Goal: Task Accomplishment & Management: Use online tool/utility

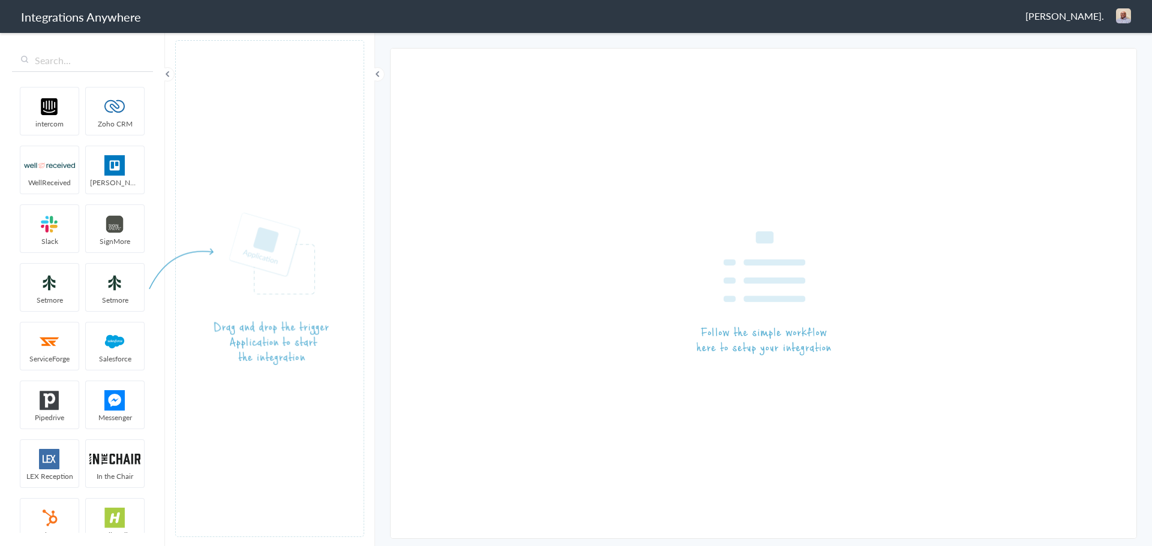
click at [1074, 13] on span "[PERSON_NAME]." at bounding box center [1064, 16] width 79 height 14
click at [1093, 67] on li "Dashboard" at bounding box center [1097, 62] width 83 height 18
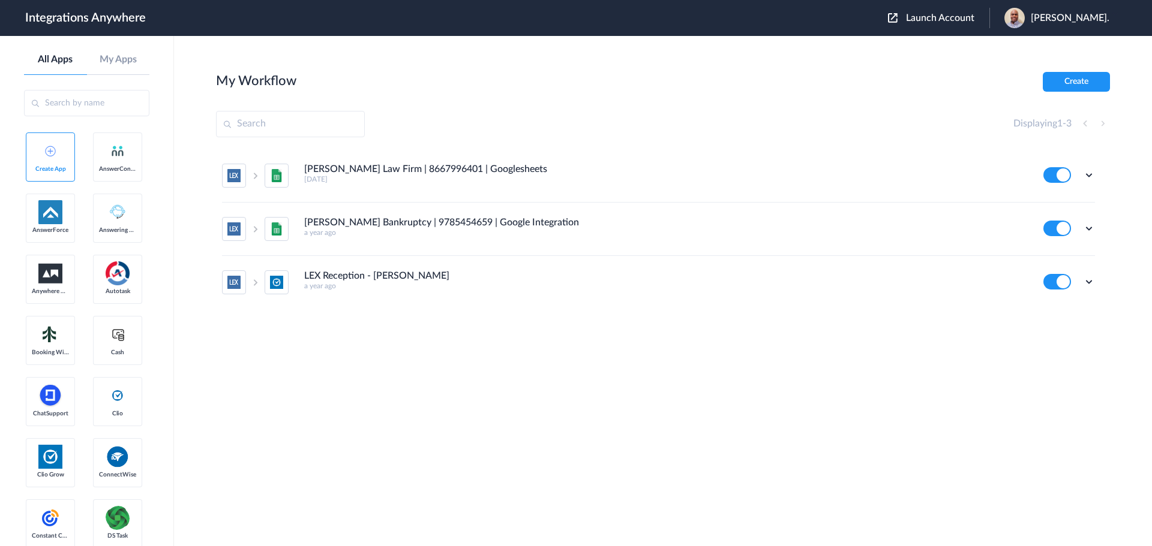
click at [946, 22] on span "Launch Account" at bounding box center [940, 18] width 68 height 10
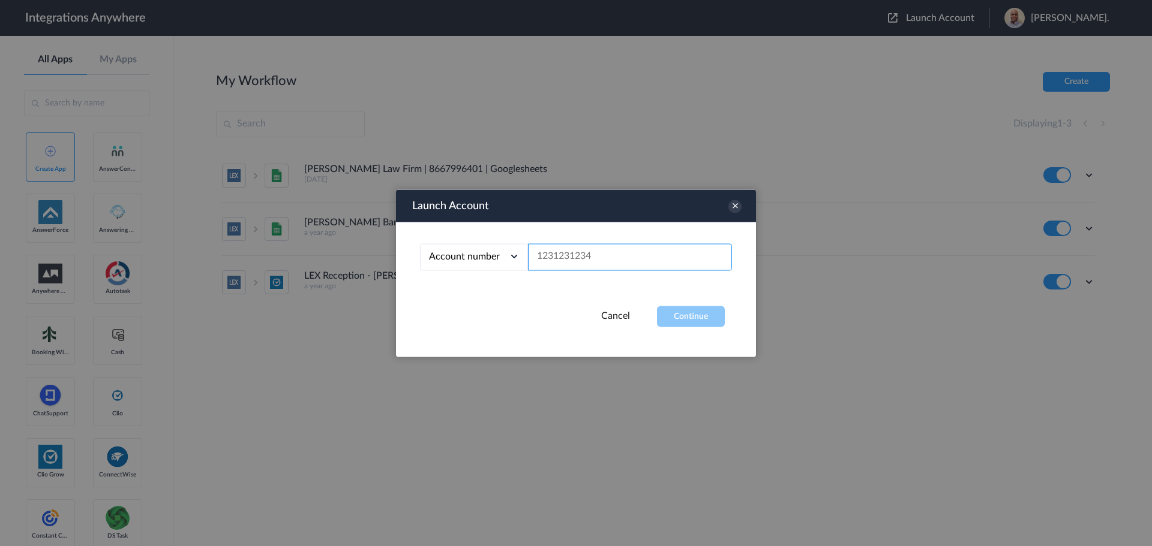
paste input "9193410805"
click at [684, 310] on button "Continue" at bounding box center [691, 316] width 68 height 21
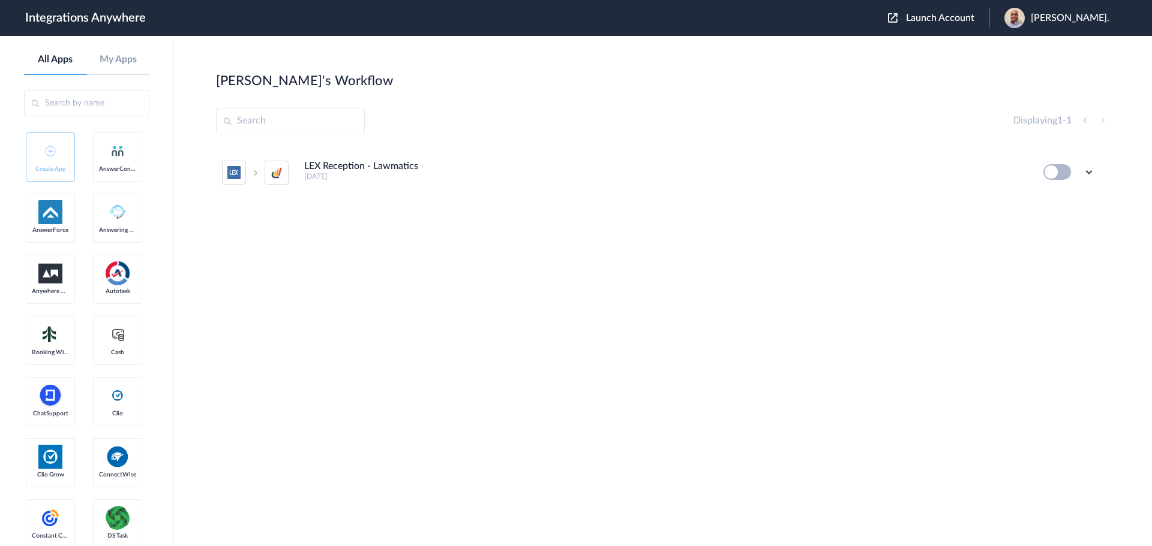
click at [955, 19] on span "Launch Account" at bounding box center [940, 18] width 68 height 10
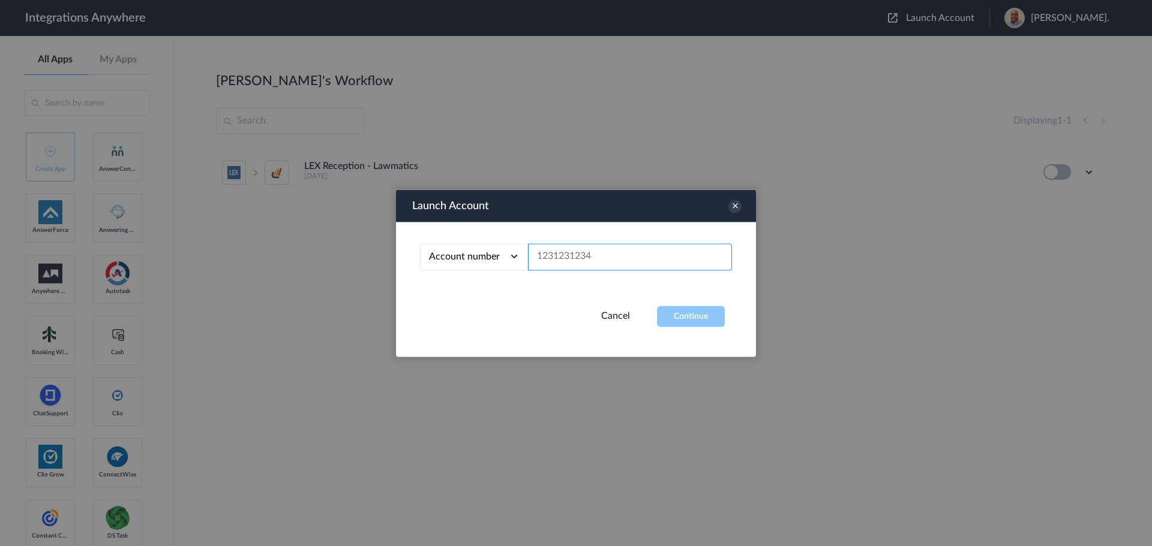
paste input "1210005268"
type input "1210005268"
click at [699, 318] on button "Continue" at bounding box center [691, 316] width 68 height 21
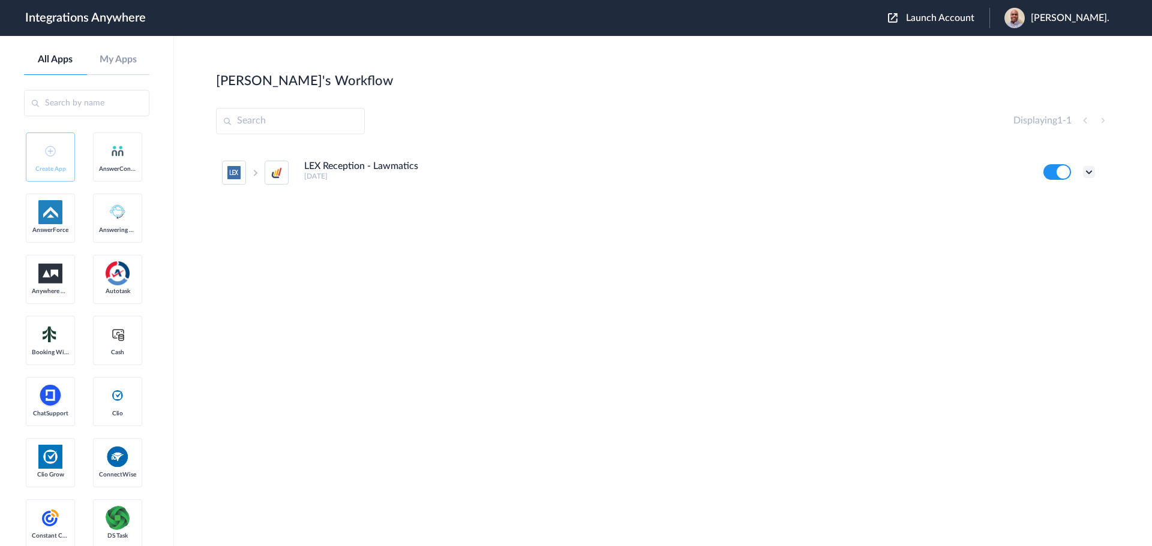
click at [1083, 173] on icon at bounding box center [1089, 172] width 12 height 12
click at [1062, 227] on li "Task history" at bounding box center [1056, 222] width 78 height 22
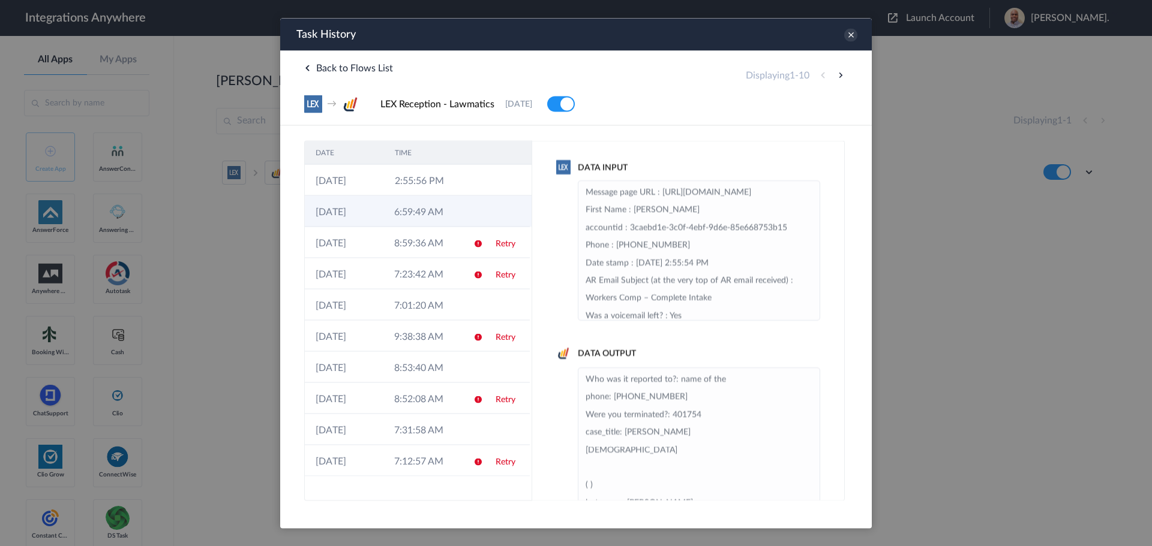
click at [418, 211] on td "6:59:49 AM" at bounding box center [422, 211] width 79 height 31
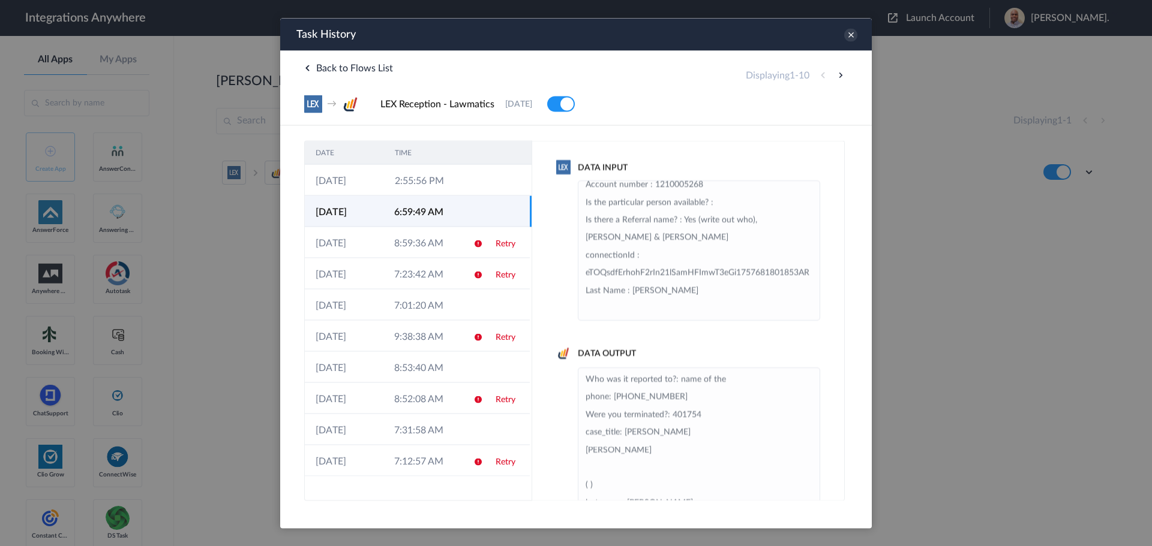
scroll to position [281, 0]
drag, startPoint x: 498, startPoint y: 247, endPoint x: 779, endPoint y: 265, distance: 281.3
click at [498, 247] on link "Retry" at bounding box center [505, 243] width 20 height 8
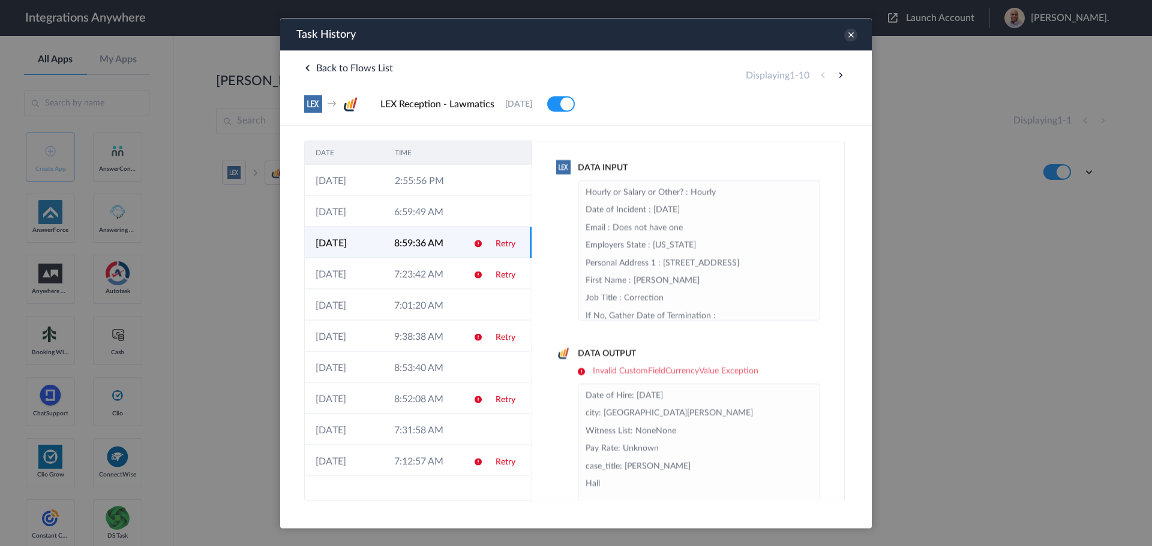
click at [506, 242] on link "Retry" at bounding box center [505, 243] width 20 height 8
drag, startPoint x: 497, startPoint y: 396, endPoint x: 789, endPoint y: 405, distance: 292.2
click at [497, 396] on link "Retry" at bounding box center [505, 399] width 20 height 8
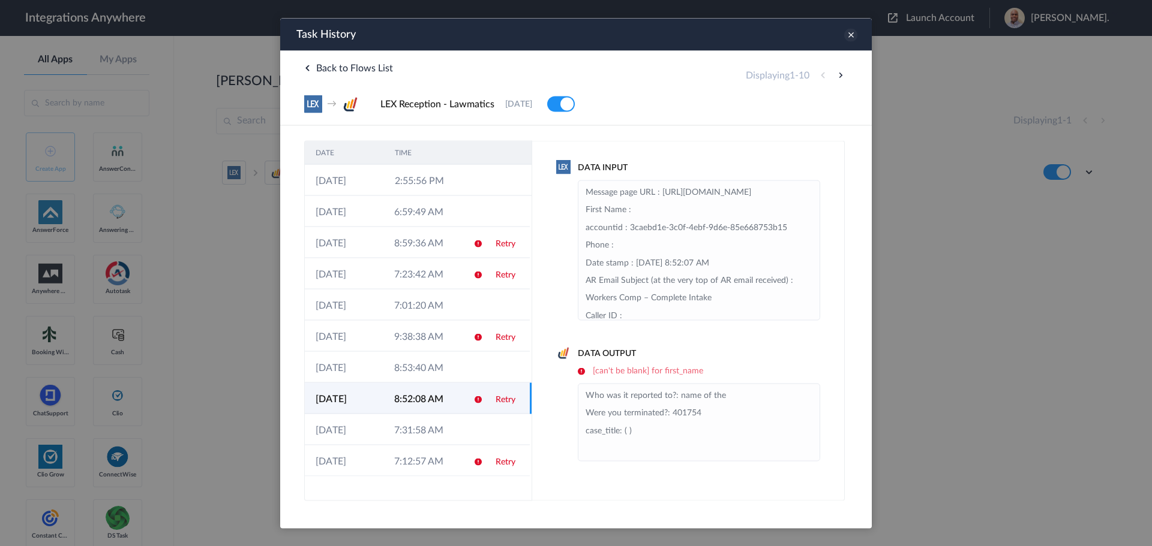
click at [854, 35] on icon at bounding box center [850, 34] width 13 height 13
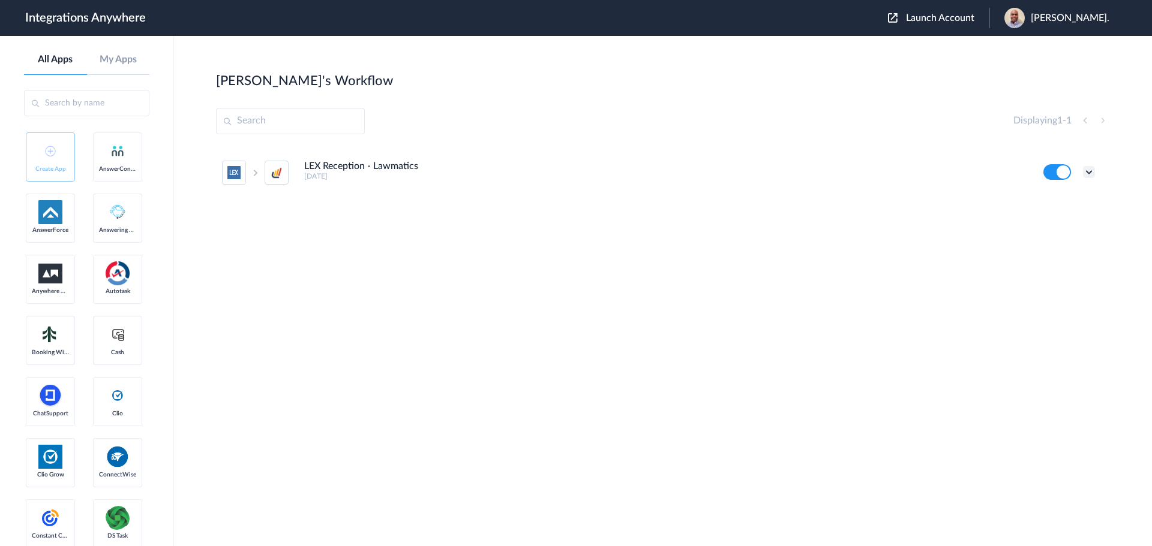
click at [1088, 173] on icon at bounding box center [1089, 172] width 12 height 12
click at [1053, 216] on li "Task history" at bounding box center [1056, 222] width 78 height 22
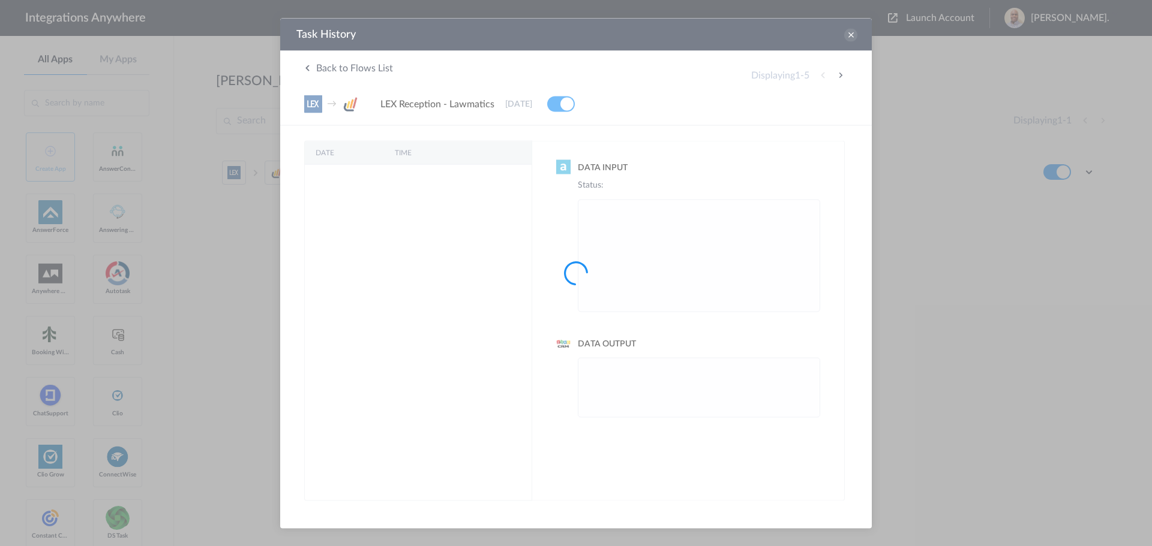
scroll to position [0, 0]
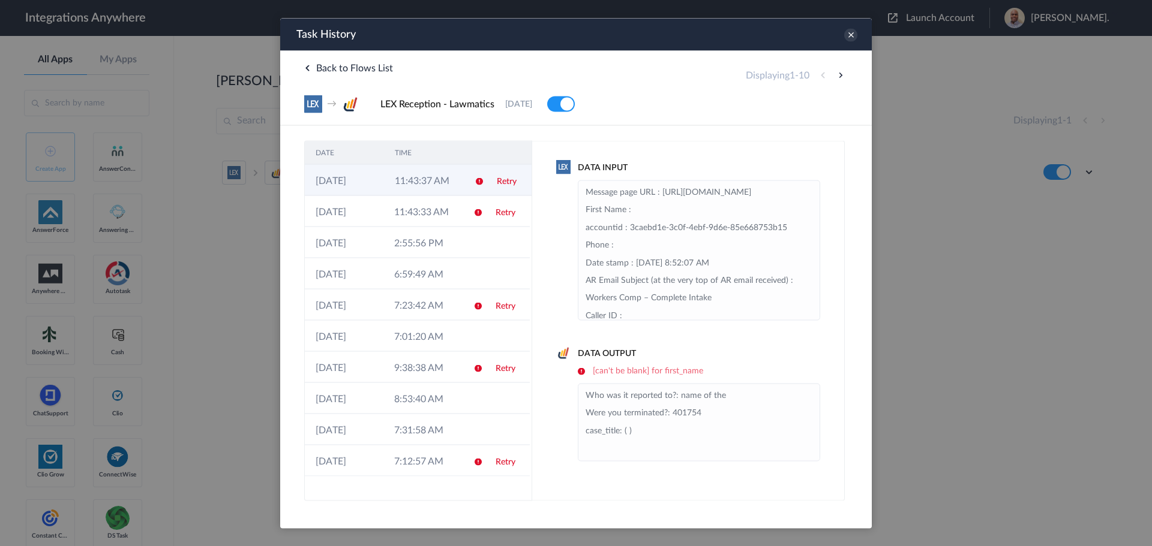
click at [414, 185] on td "11:43:37 AM" at bounding box center [423, 179] width 79 height 31
click at [464, 260] on td at bounding box center [473, 273] width 23 height 31
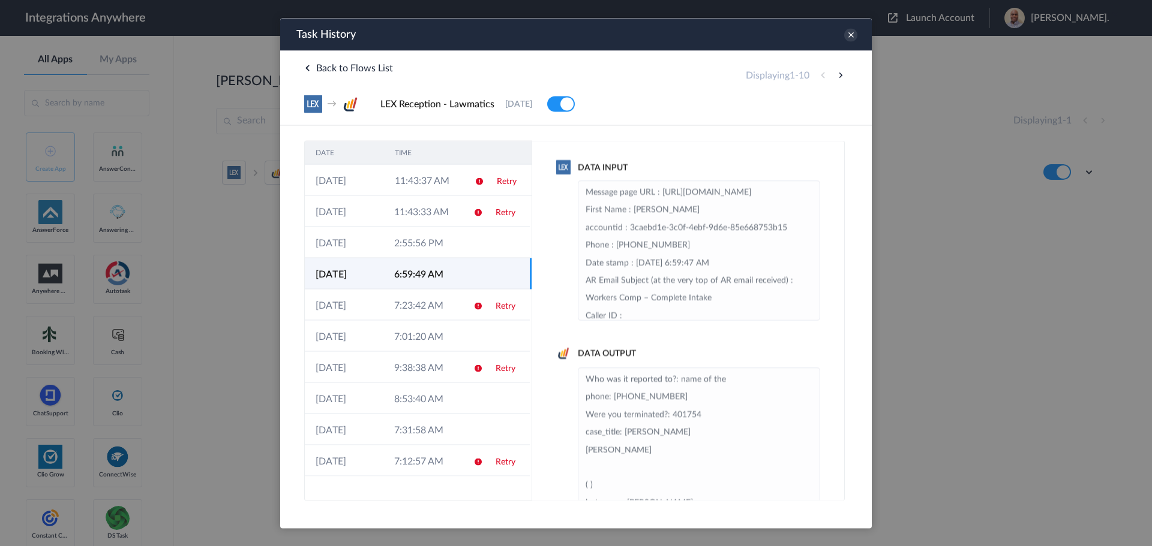
click at [856, 31] on div "Task History" at bounding box center [575, 34] width 591 height 32
click at [850, 32] on icon at bounding box center [850, 34] width 13 height 13
